Goal: Information Seeking & Learning: Stay updated

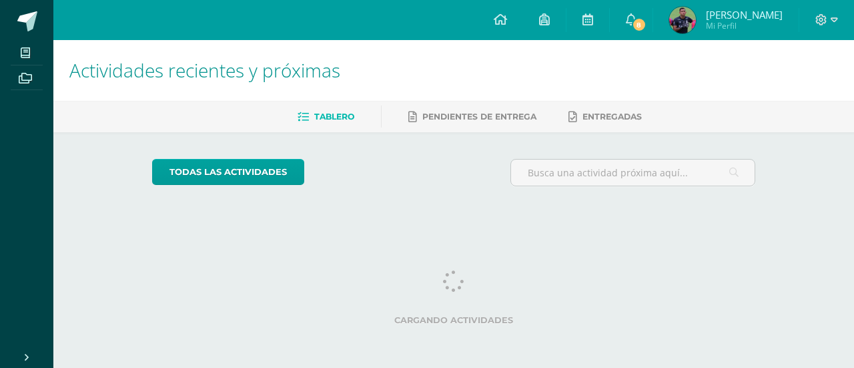
click at [732, 17] on span "Yireh Abraham Enoc" at bounding box center [744, 14] width 77 height 13
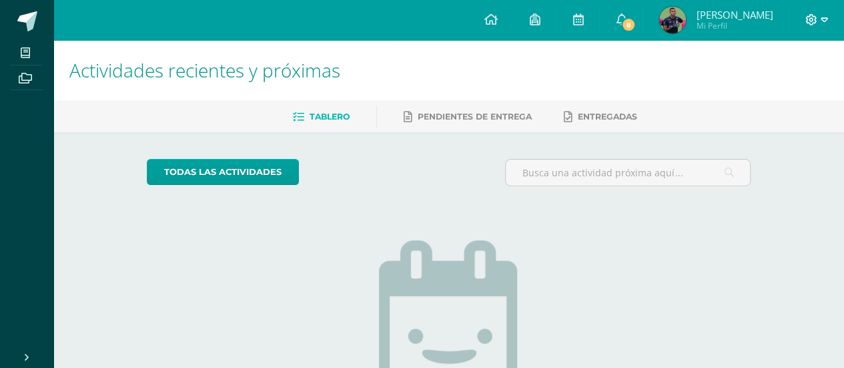
click at [826, 14] on icon at bounding box center [824, 20] width 7 height 12
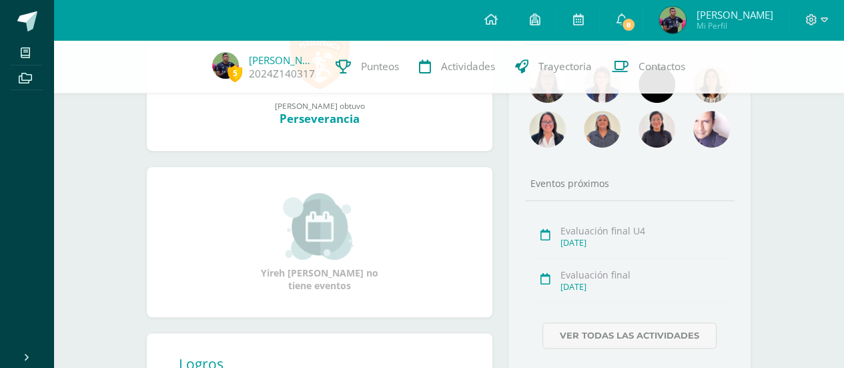
scroll to position [67, 0]
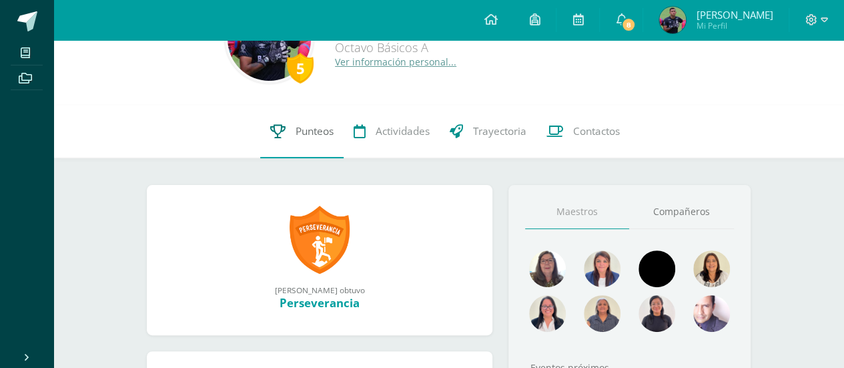
click at [296, 128] on span "Punteos" at bounding box center [315, 131] width 38 height 14
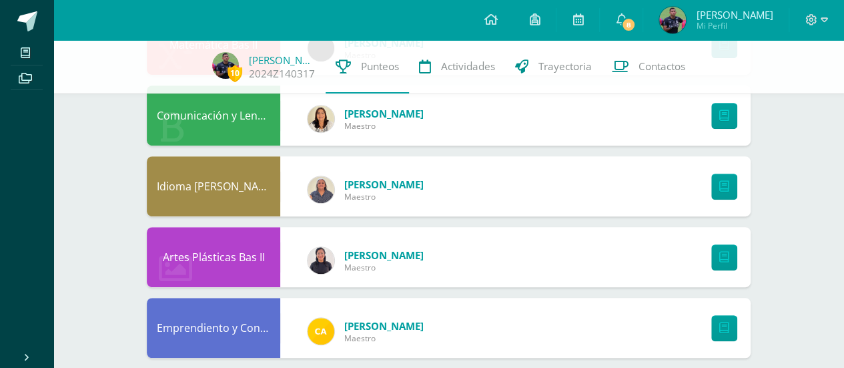
scroll to position [267, 0]
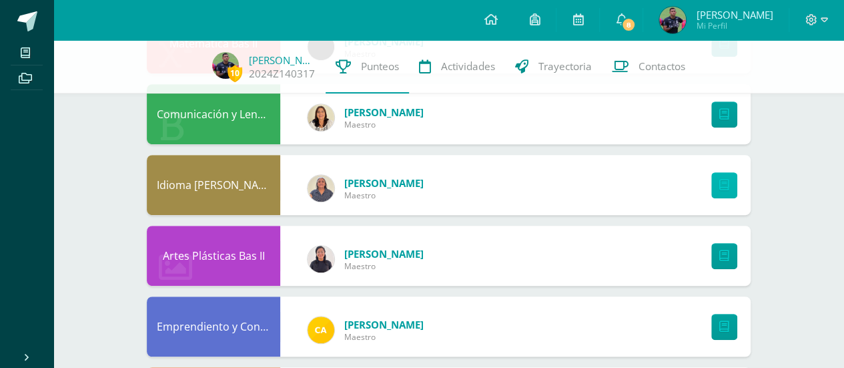
click at [729, 185] on link at bounding box center [725, 185] width 26 height 26
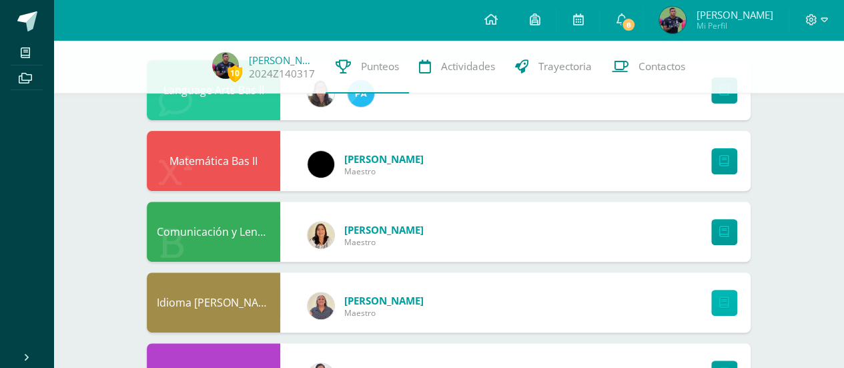
scroll to position [0, 0]
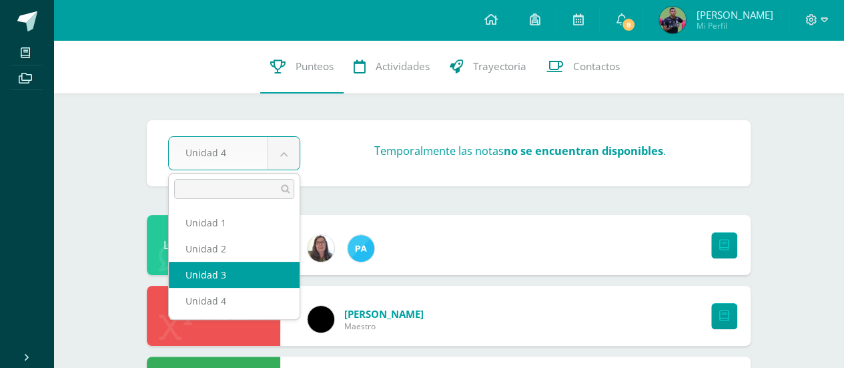
select select "Unidad 3"
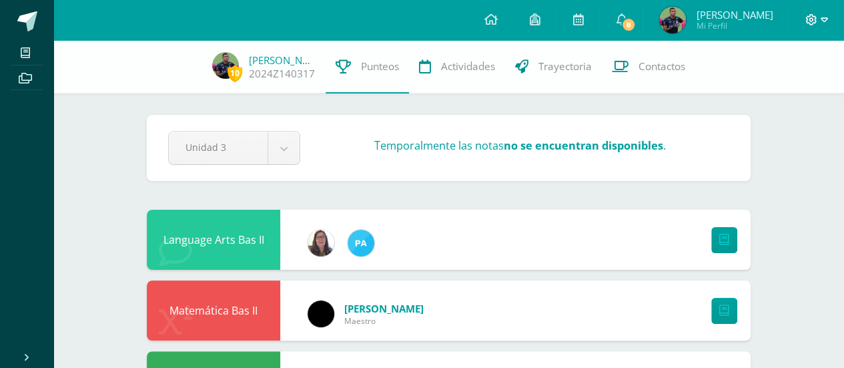
click at [824, 24] on icon at bounding box center [824, 20] width 7 height 12
click at [753, 91] on link "Logout" at bounding box center [776, 90] width 104 height 19
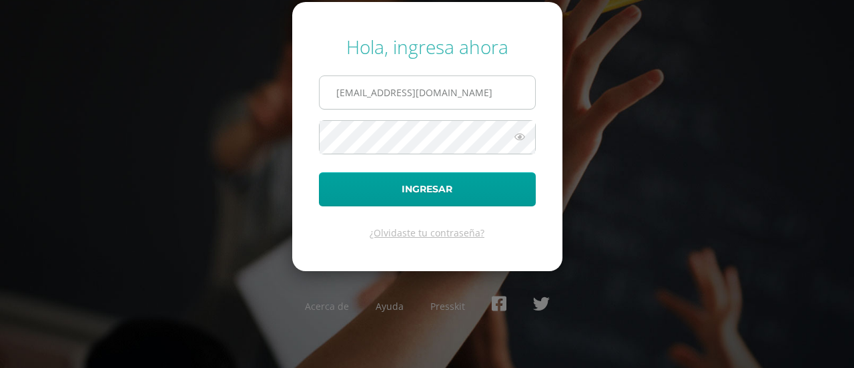
click at [515, 95] on input "[EMAIL_ADDRESS][DOMAIN_NAME]" at bounding box center [428, 92] width 216 height 33
type input "j"
type input "[EMAIL_ADDRESS][DOMAIN_NAME]"
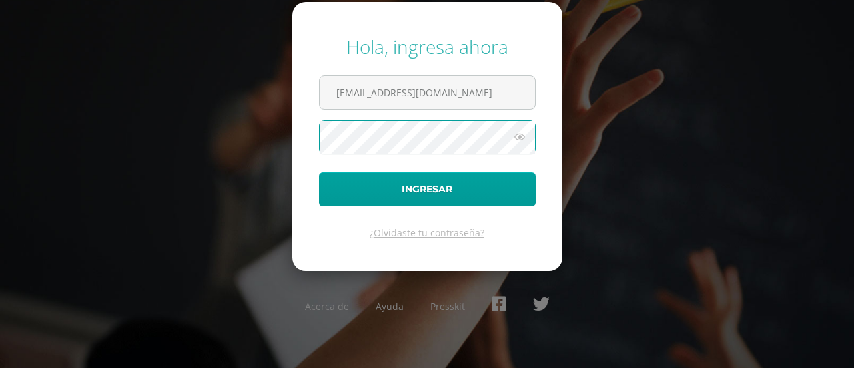
click at [319, 172] on button "Ingresar" at bounding box center [427, 189] width 217 height 34
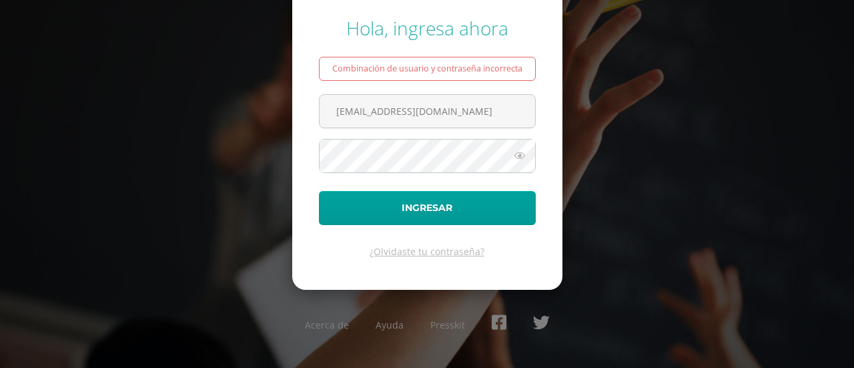
click at [525, 157] on icon at bounding box center [519, 156] width 17 height 16
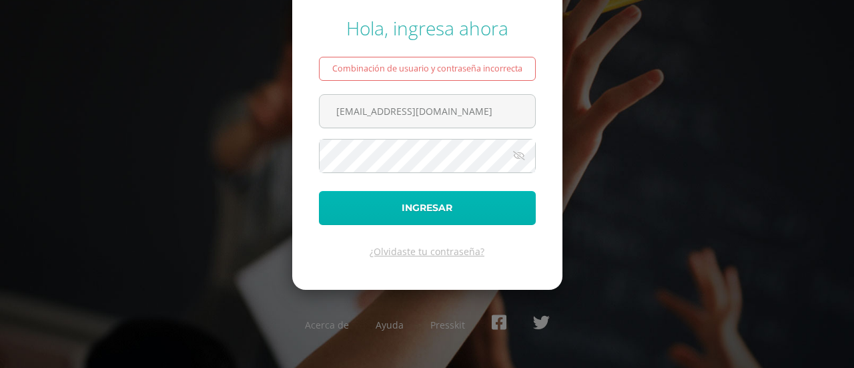
click at [395, 212] on button "Ingresar" at bounding box center [427, 208] width 217 height 34
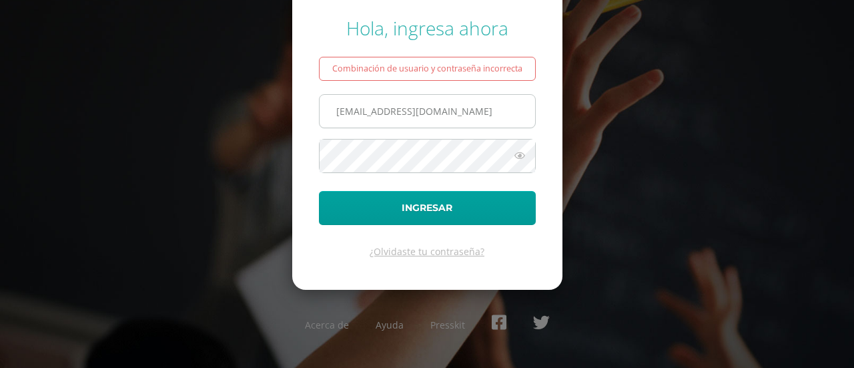
click at [437, 110] on input "marianajera14@colegioelshaddai.edu.gt" at bounding box center [428, 111] width 216 height 33
type input "marianajera14@colegioselshaddai.edu.gt"
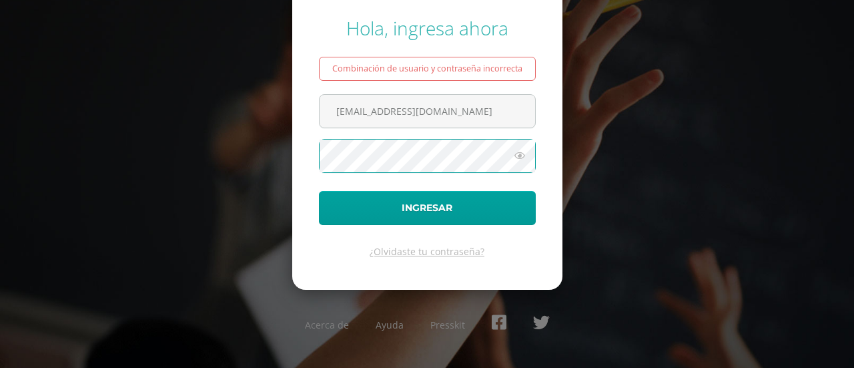
click at [519, 157] on icon at bounding box center [519, 156] width 17 height 16
click at [319, 191] on button "Ingresar" at bounding box center [427, 208] width 217 height 34
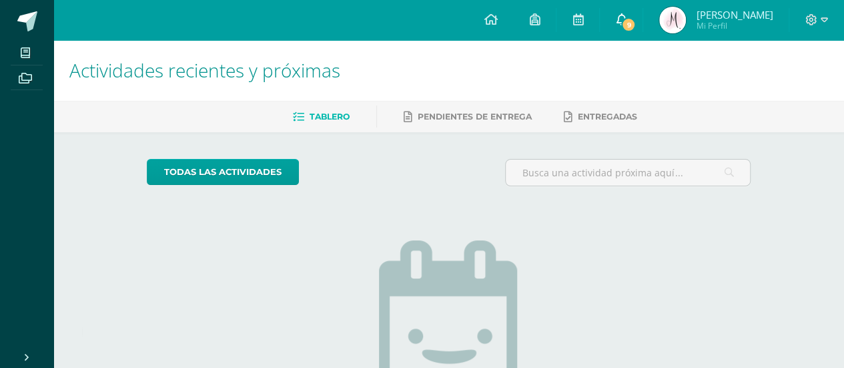
click at [627, 14] on icon at bounding box center [621, 19] width 11 height 12
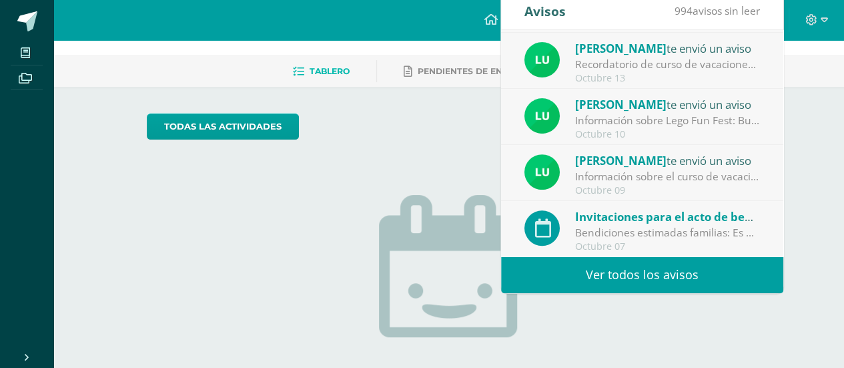
scroll to position [67, 0]
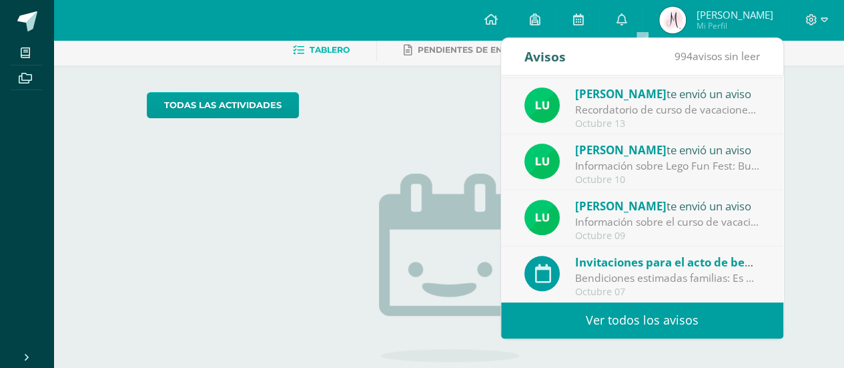
click at [649, 324] on link "Ver todos los avisos" at bounding box center [642, 320] width 282 height 37
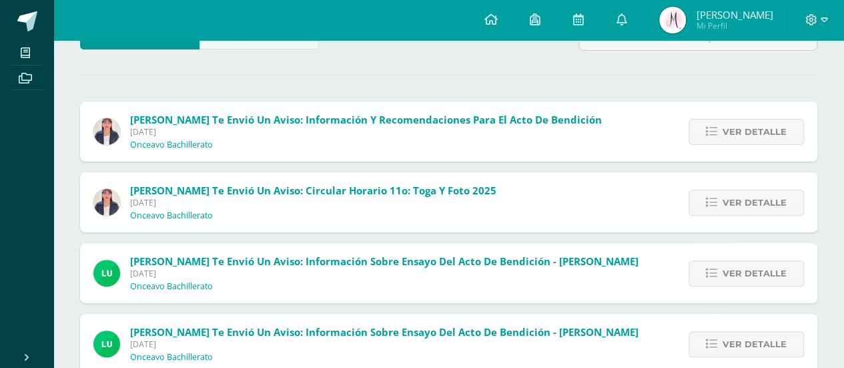
scroll to position [67, 0]
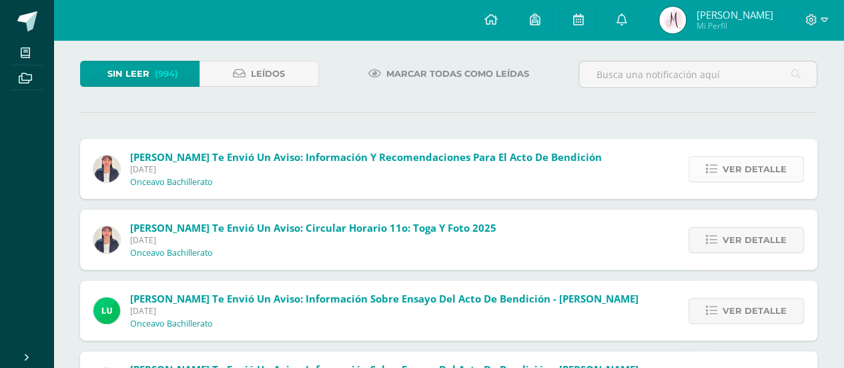
click at [774, 171] on span "Ver detalle" at bounding box center [755, 169] width 64 height 25
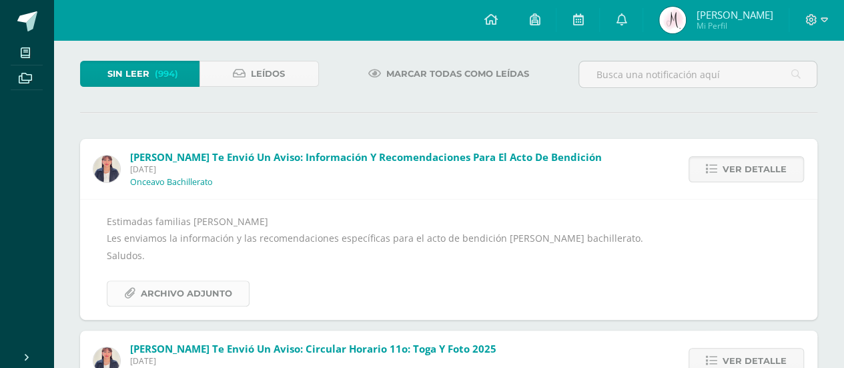
click at [155, 288] on span "Archivo Adjunto" at bounding box center [186, 293] width 91 height 25
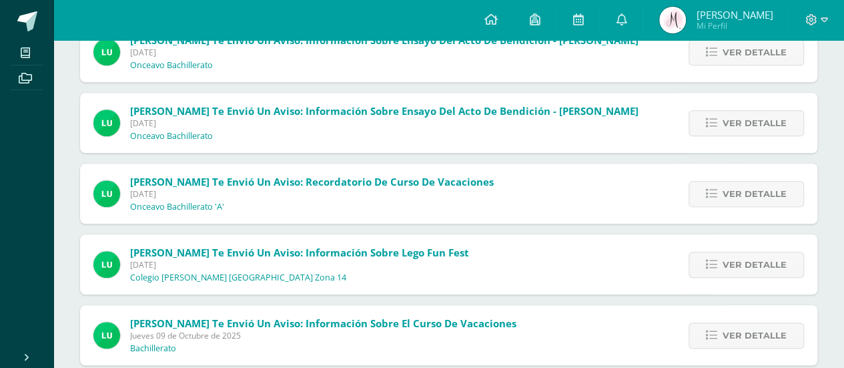
scroll to position [467, 0]
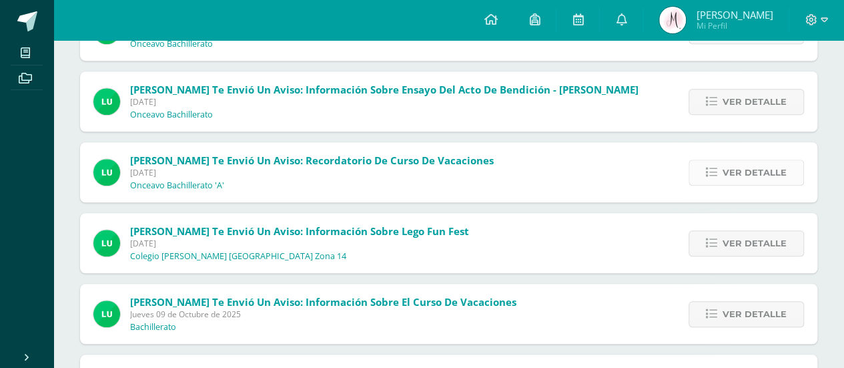
click at [736, 170] on span "Ver detalle" at bounding box center [755, 172] width 64 height 25
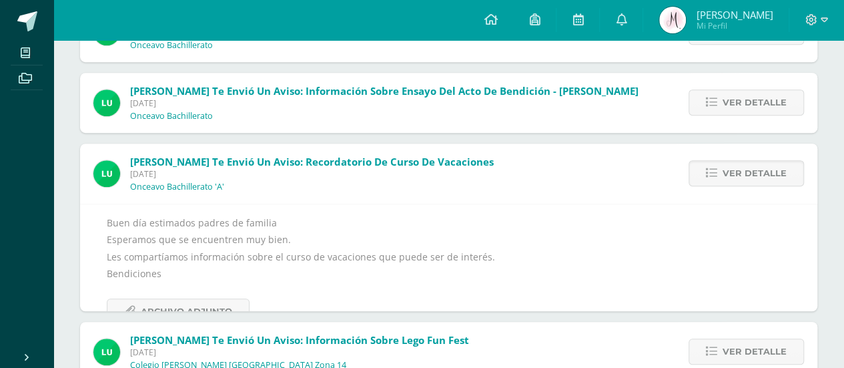
scroll to position [276, 0]
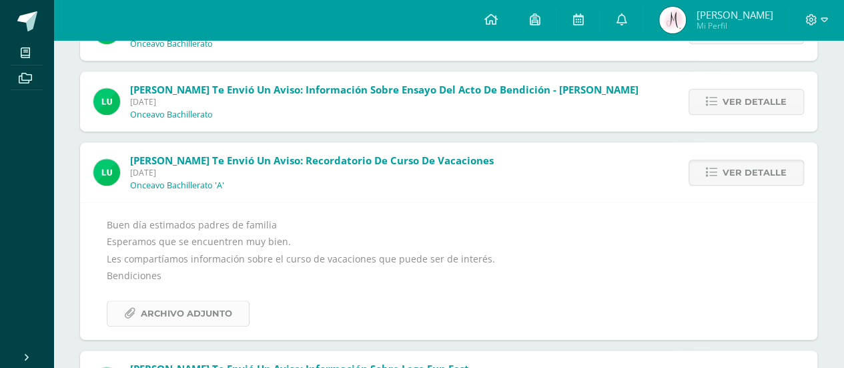
click at [150, 308] on span "Archivo Adjunto" at bounding box center [186, 313] width 91 height 25
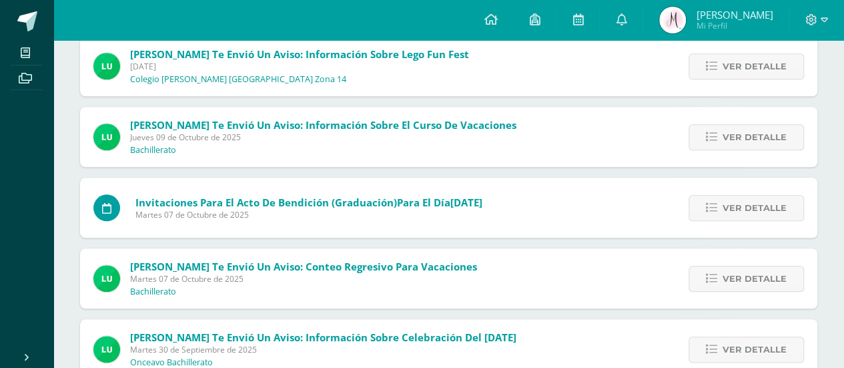
scroll to position [609, 0]
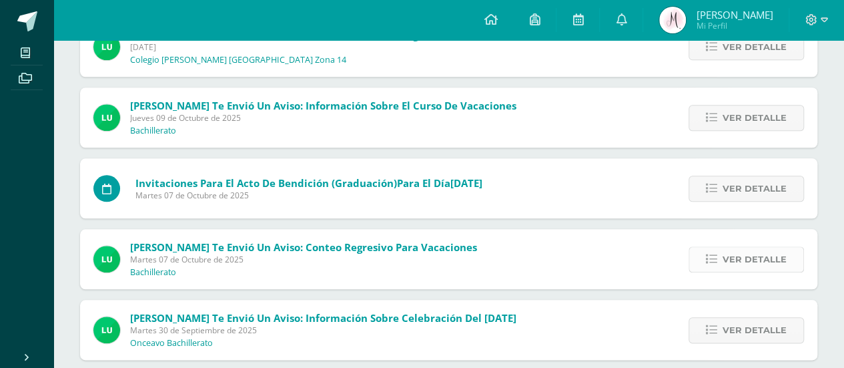
click at [750, 263] on span "Ver detalle" at bounding box center [755, 259] width 64 height 25
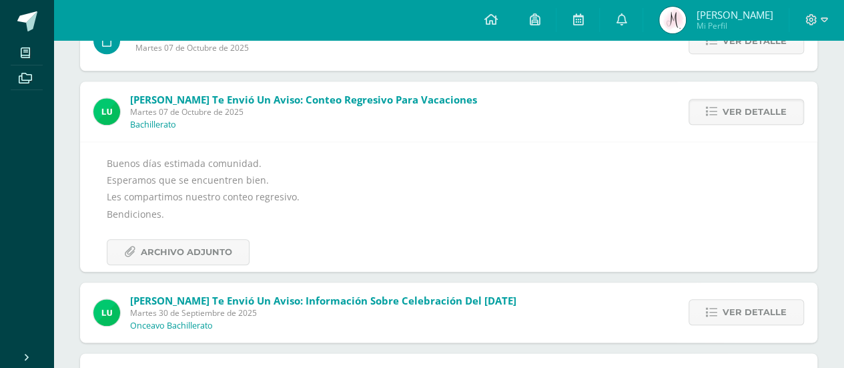
scroll to position [549, 0]
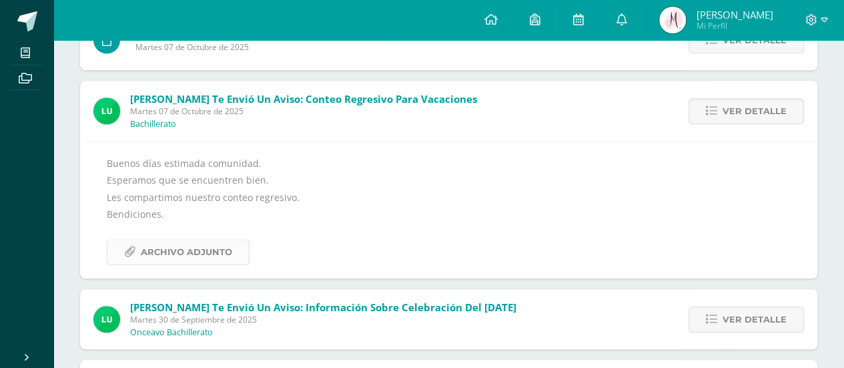
click at [138, 246] on link "Archivo Adjunto" at bounding box center [178, 252] width 143 height 26
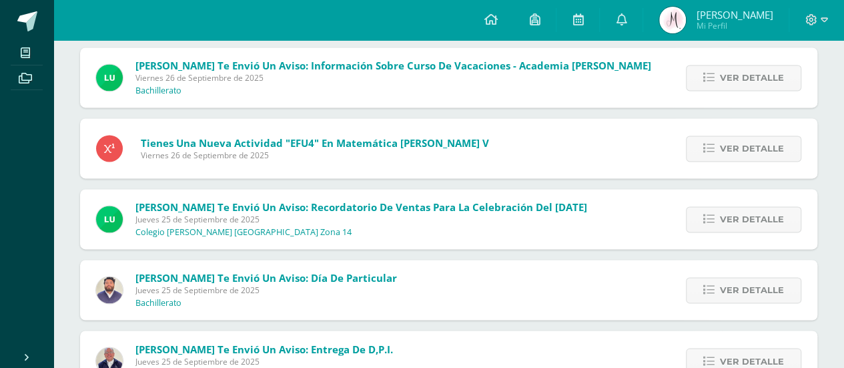
scroll to position [950, 0]
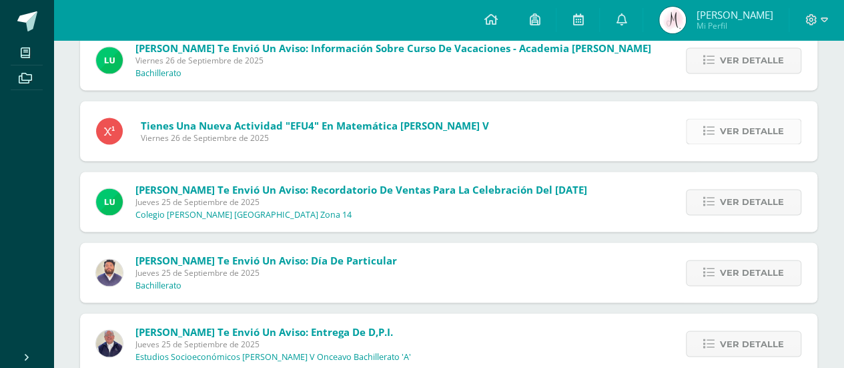
click at [744, 134] on span "Ver detalle" at bounding box center [752, 131] width 64 height 25
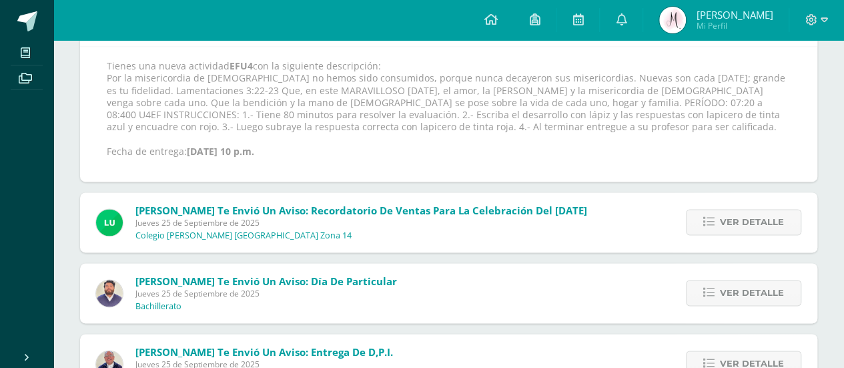
scroll to position [875, 0]
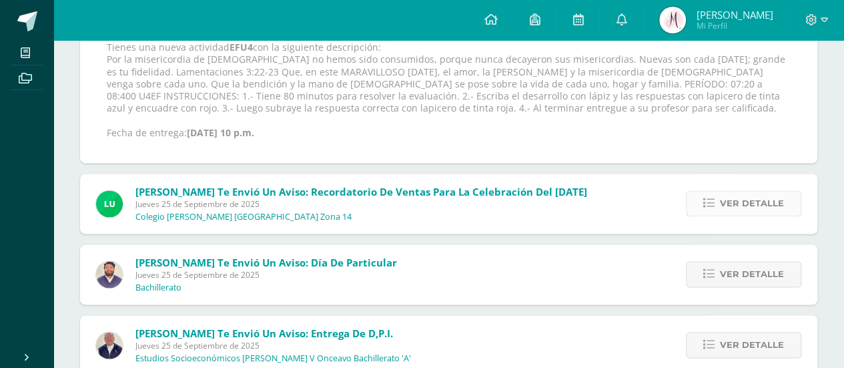
click at [749, 201] on span "Ver detalle" at bounding box center [752, 203] width 64 height 25
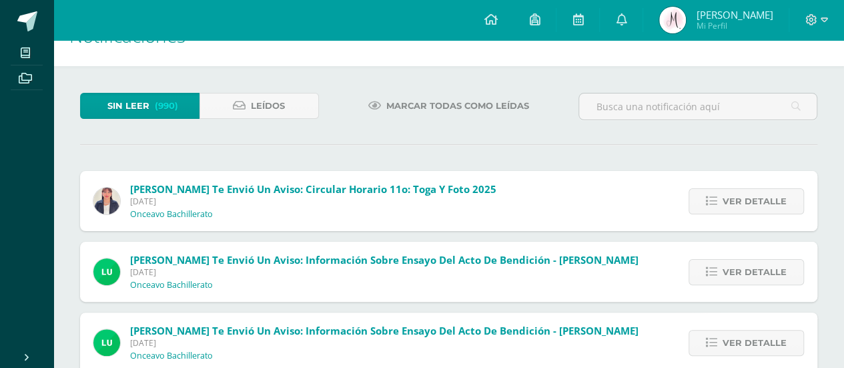
scroll to position [0, 0]
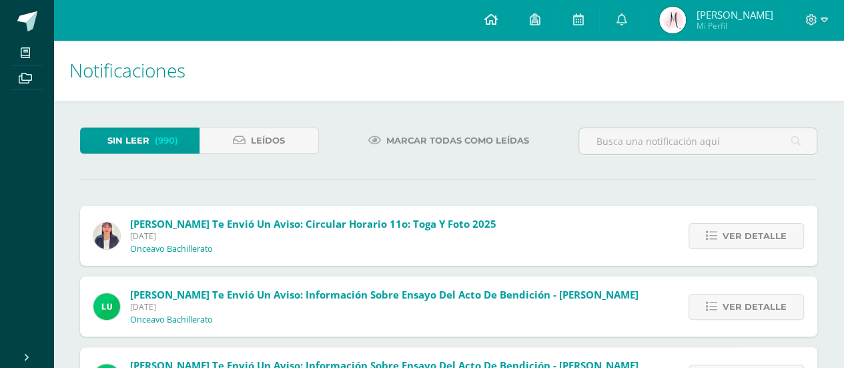
click at [497, 23] on icon at bounding box center [490, 19] width 13 height 12
click at [540, 17] on icon at bounding box center [534, 19] width 11 height 12
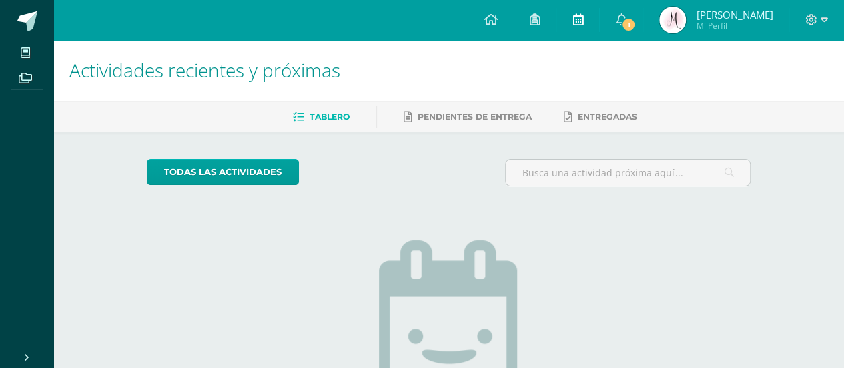
click at [599, 19] on link at bounding box center [578, 20] width 43 height 40
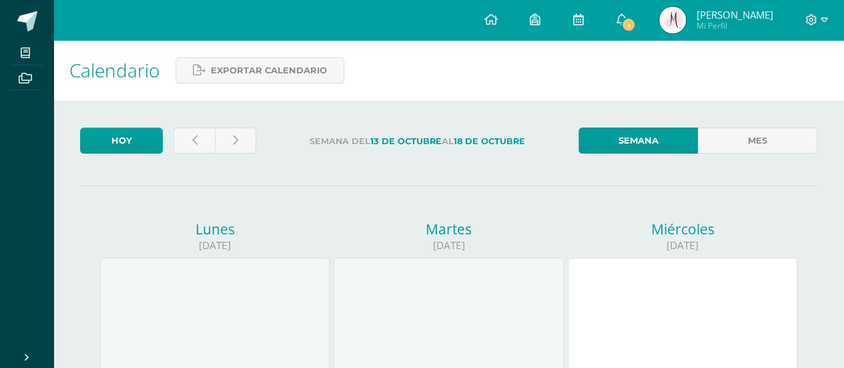
click at [540, 20] on icon at bounding box center [534, 19] width 11 height 12
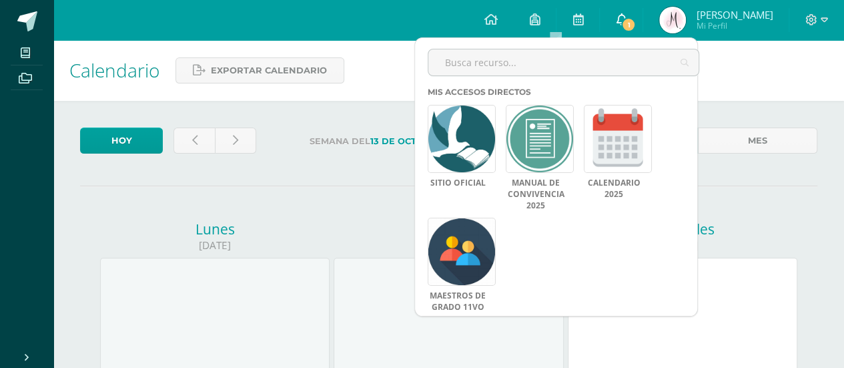
click at [627, 17] on icon at bounding box center [621, 19] width 11 height 12
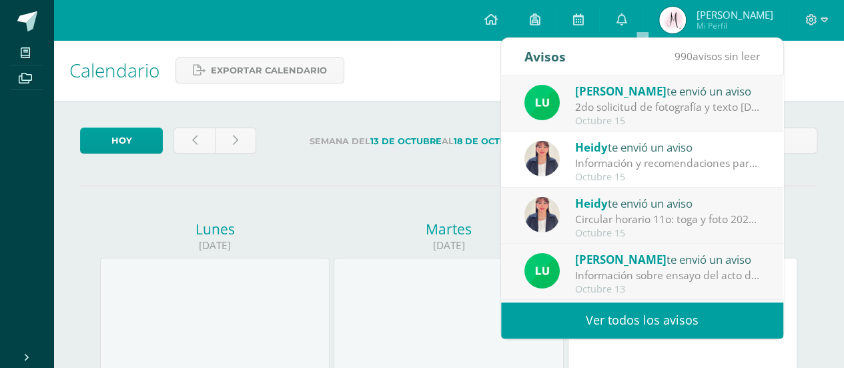
click at [648, 111] on div "2do solicitud de fotografía y texto [DEMOGRAPHIC_DATA] para acto de bendición -…" at bounding box center [668, 106] width 186 height 15
